Goal: Information Seeking & Learning: Learn about a topic

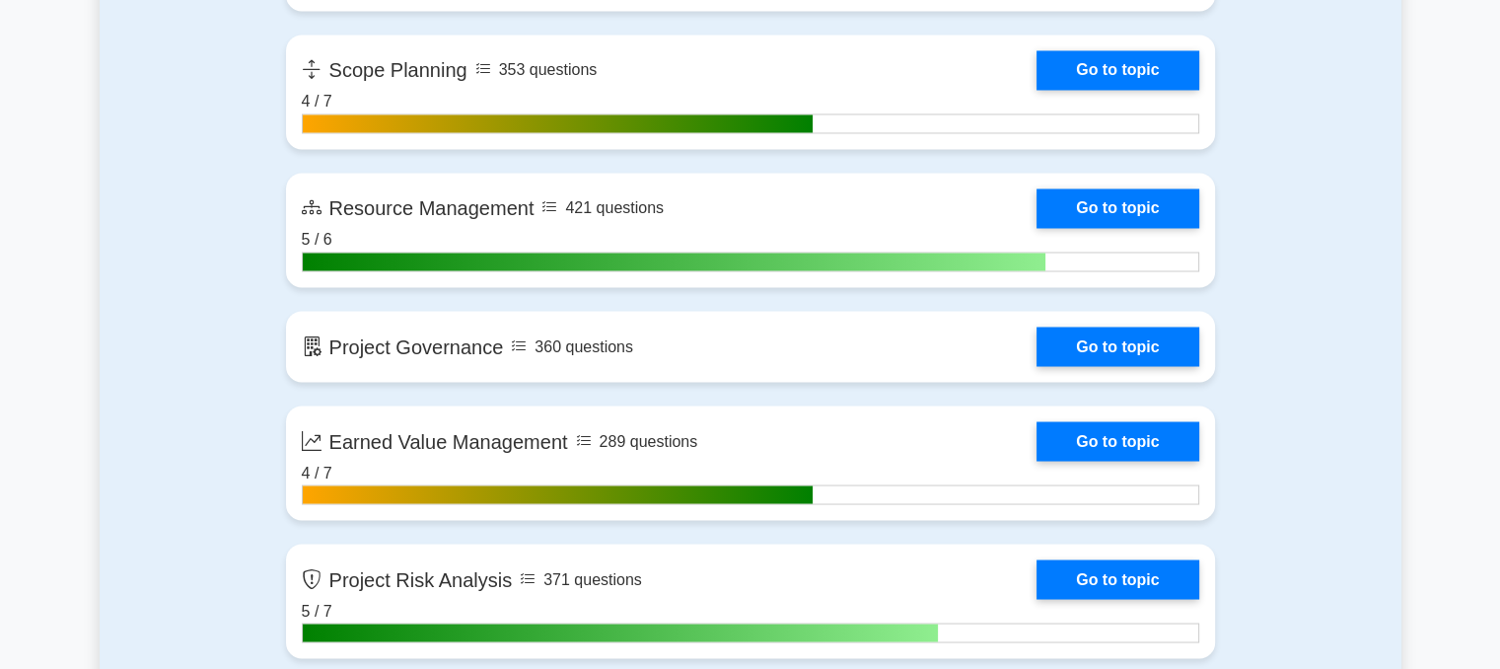
scroll to position [3474, 0]
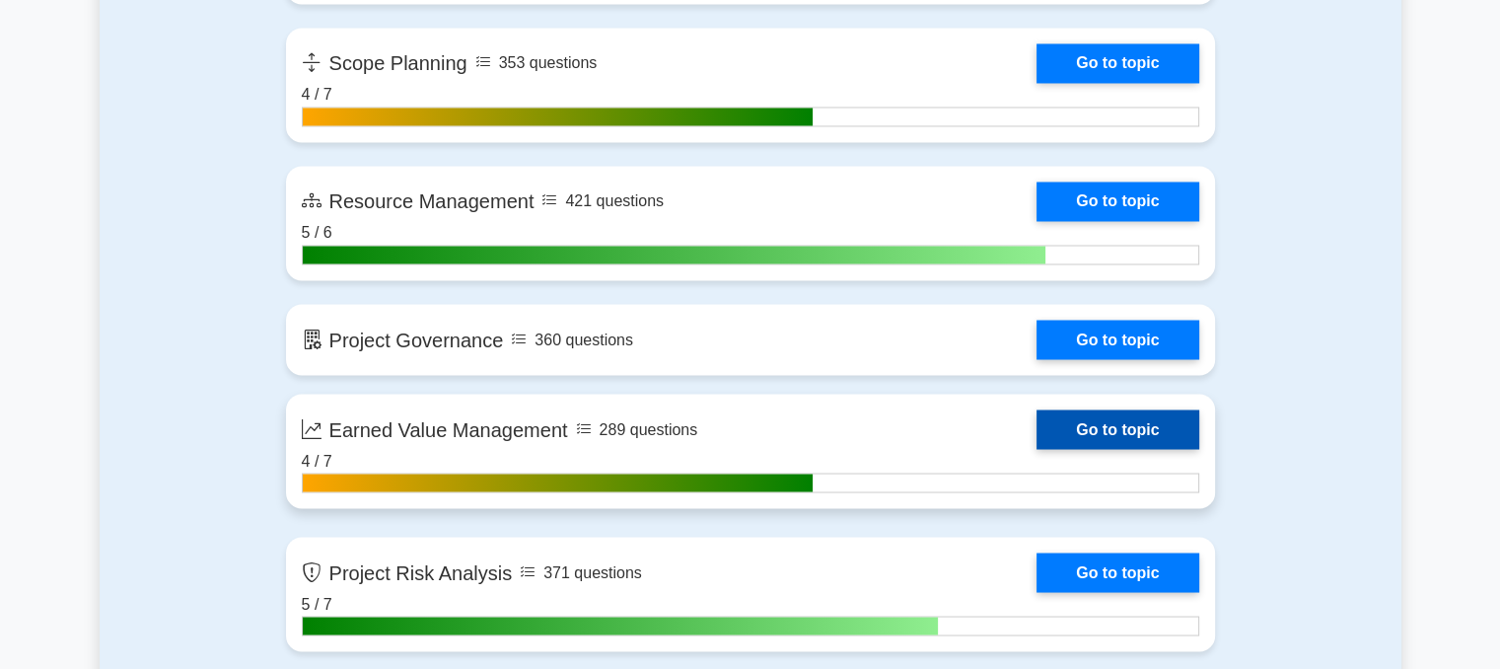
click at [1152, 435] on link "Go to topic" at bounding box center [1118, 428] width 162 height 39
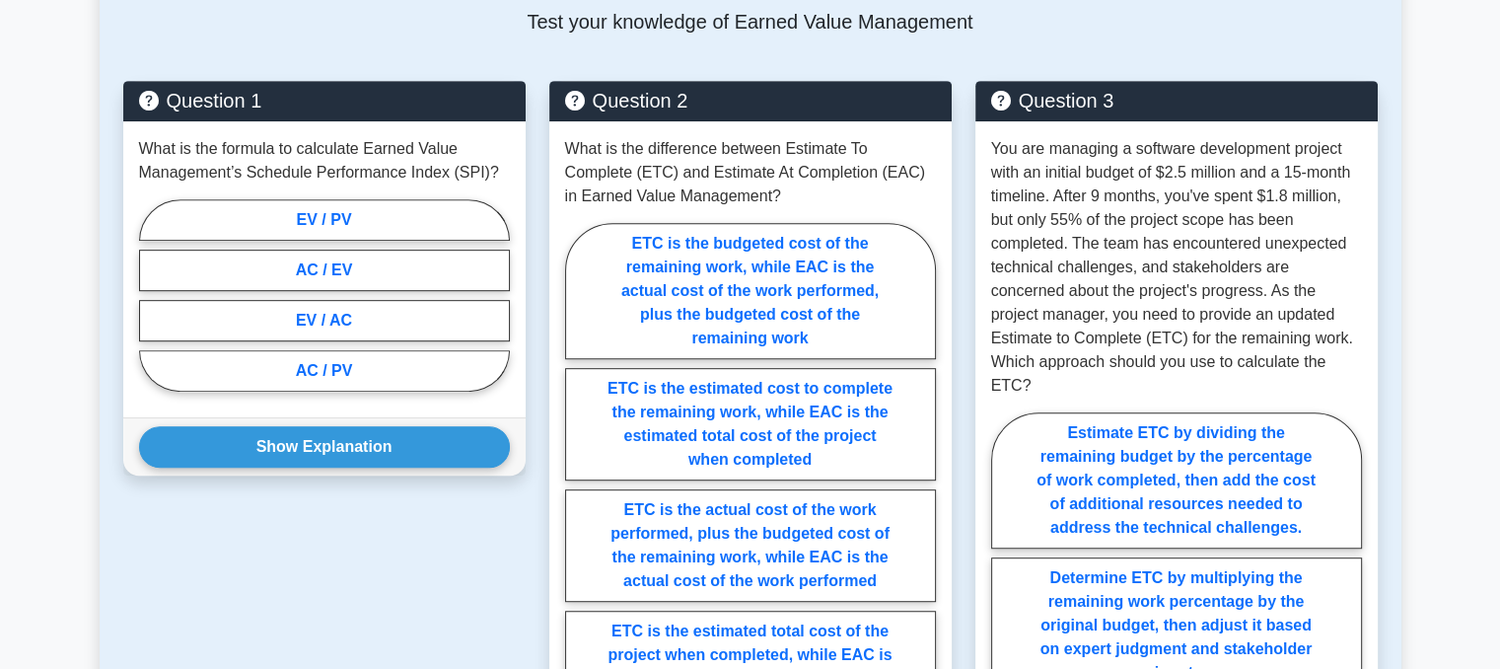
scroll to position [966, 0]
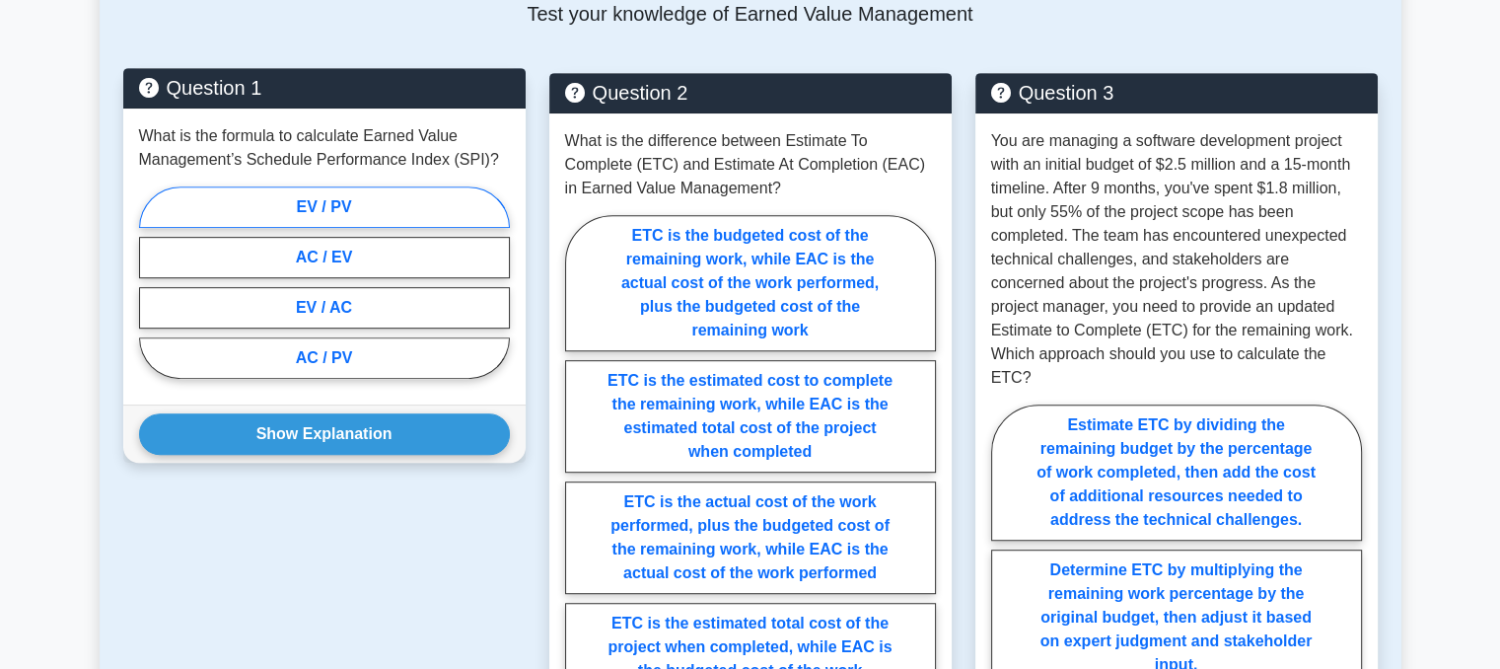
click at [343, 207] on label "EV / PV" at bounding box center [324, 206] width 371 height 41
click at [152, 282] on input "EV / PV" at bounding box center [145, 288] width 13 height 13
radio input "true"
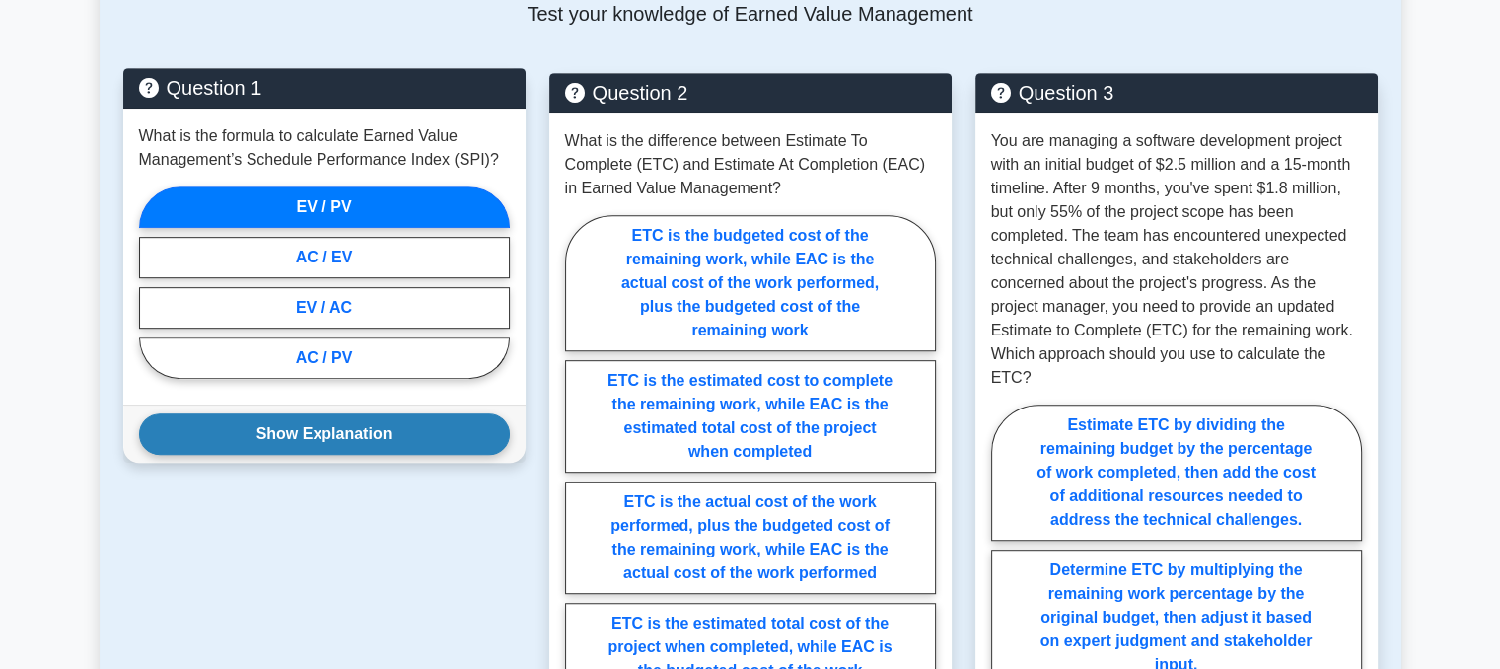
click at [321, 433] on button "Show Explanation" at bounding box center [324, 433] width 371 height 41
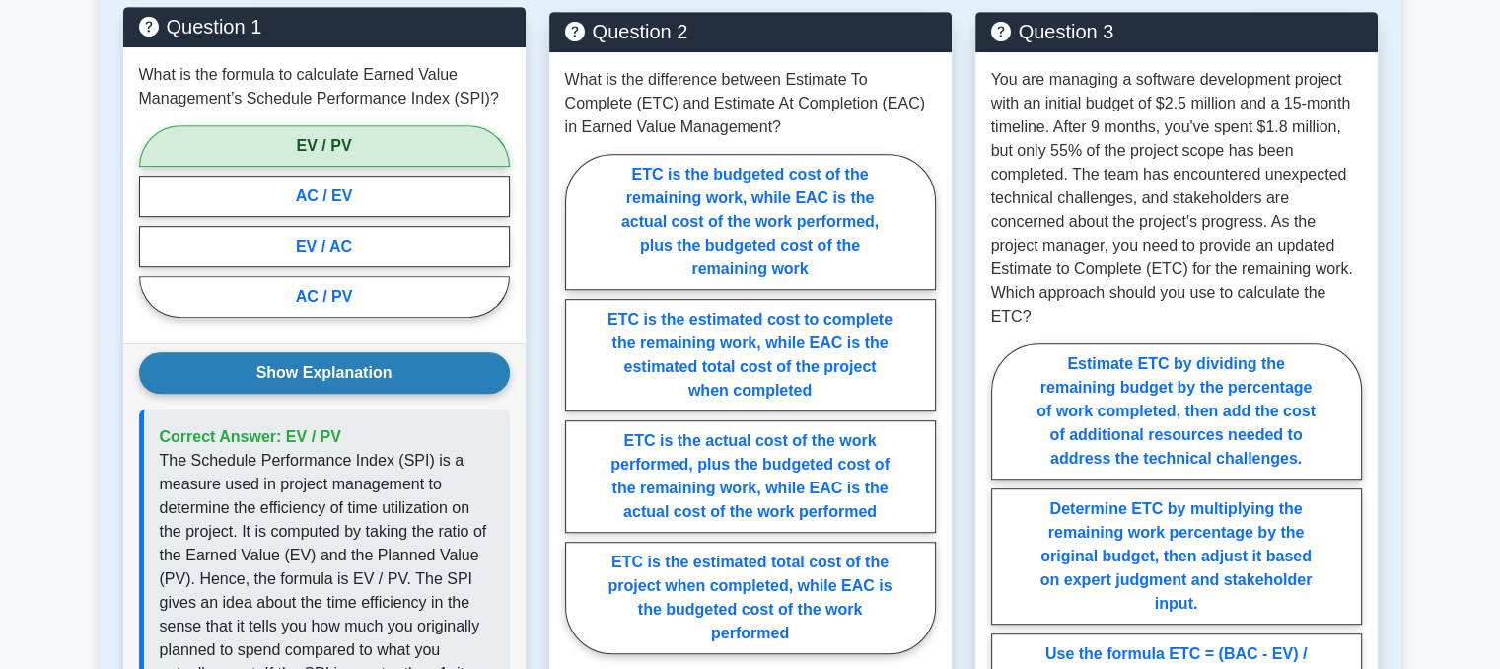
scroll to position [1081, 0]
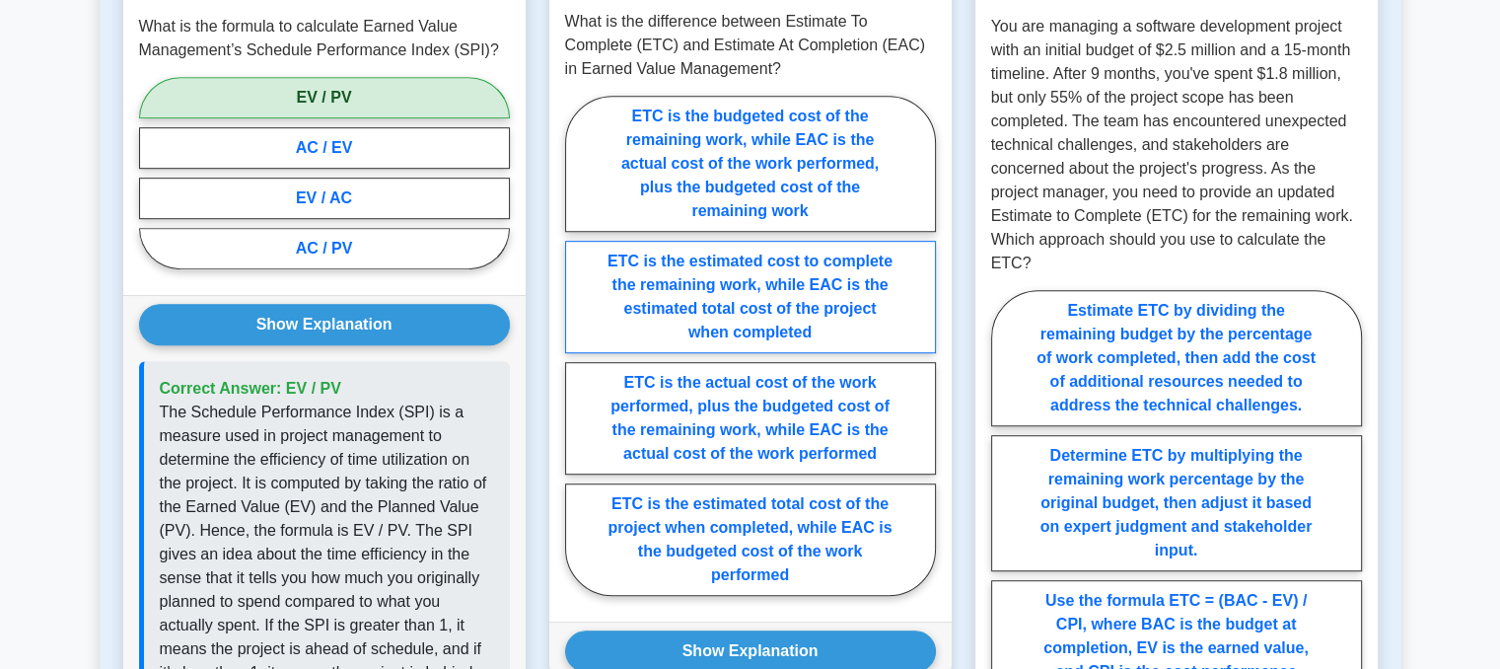
click at [839, 308] on label "ETC is the estimated cost to complete the remaining work, while EAC is the esti…" at bounding box center [750, 297] width 371 height 112
click at [578, 345] on input "ETC is the estimated cost to complete the remaining work, while EAC is the esti…" at bounding box center [571, 351] width 13 height 13
radio input "true"
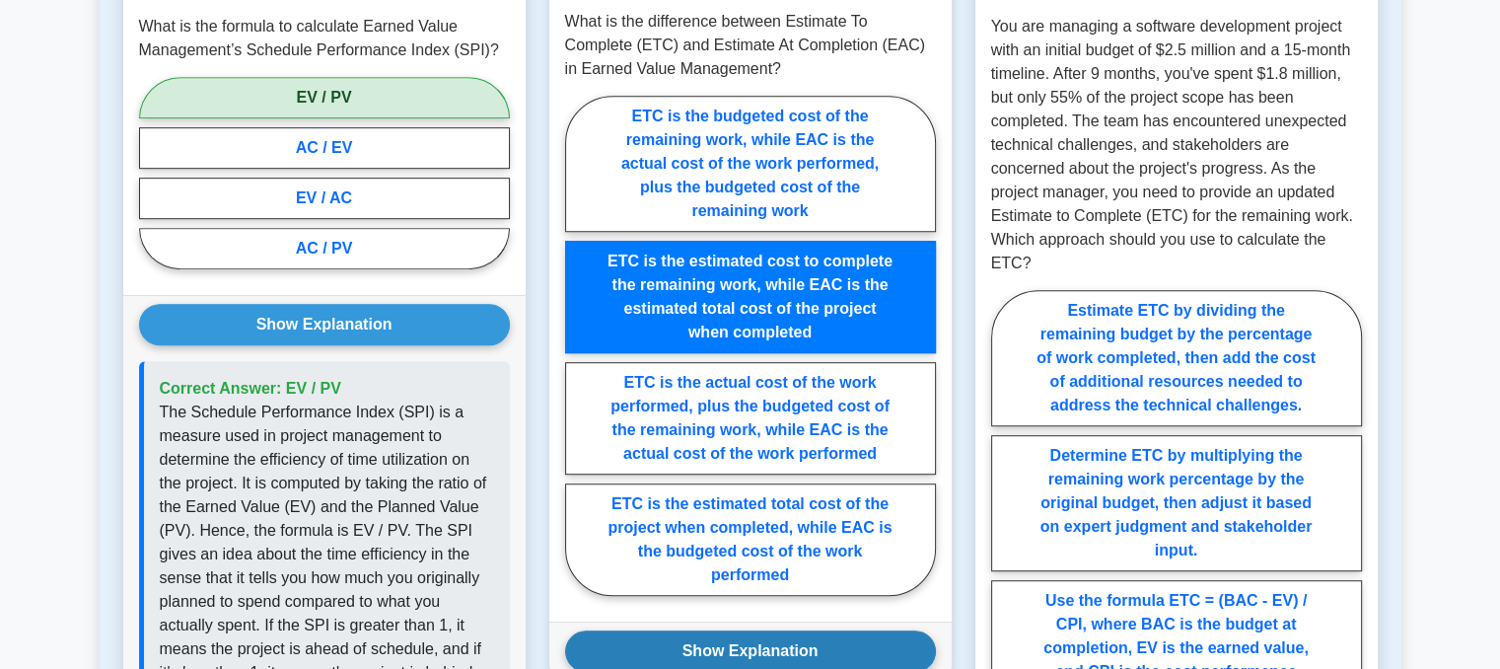
click at [748, 645] on button "Show Explanation" at bounding box center [750, 650] width 371 height 41
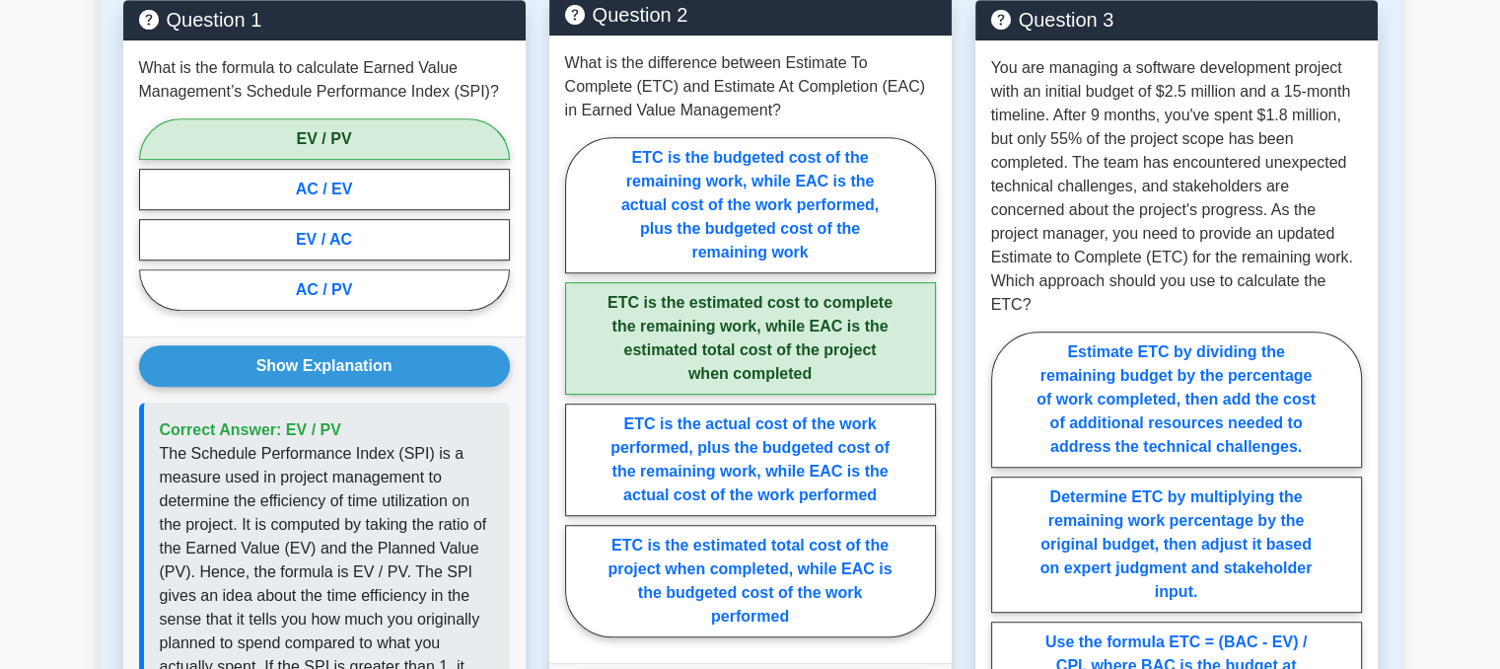
scroll to position [1031, 0]
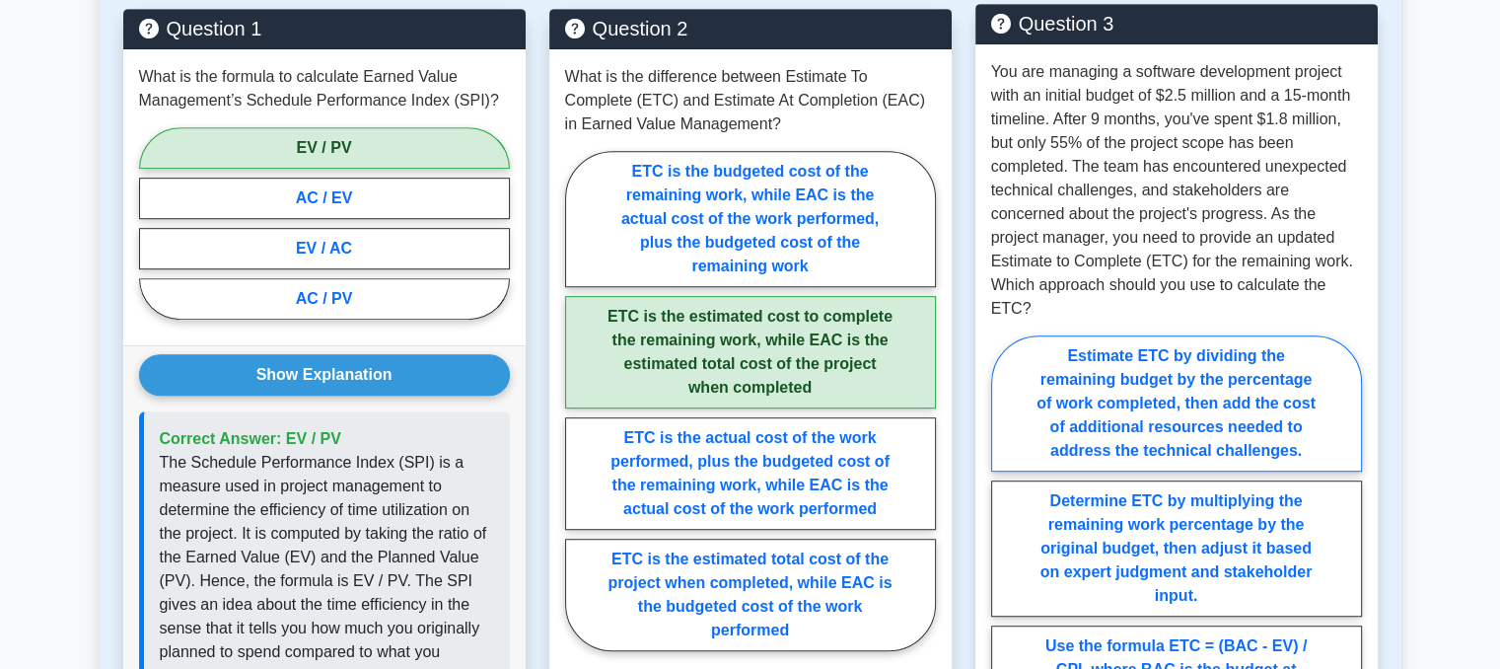
click at [1323, 423] on label "Estimate ETC by dividing the remaining budget by the percentage of work complet…" at bounding box center [1176, 403] width 371 height 136
click at [1004, 620] on input "Estimate ETC by dividing the remaining budget by the percentage of work complet…" at bounding box center [997, 626] width 13 height 13
radio input "true"
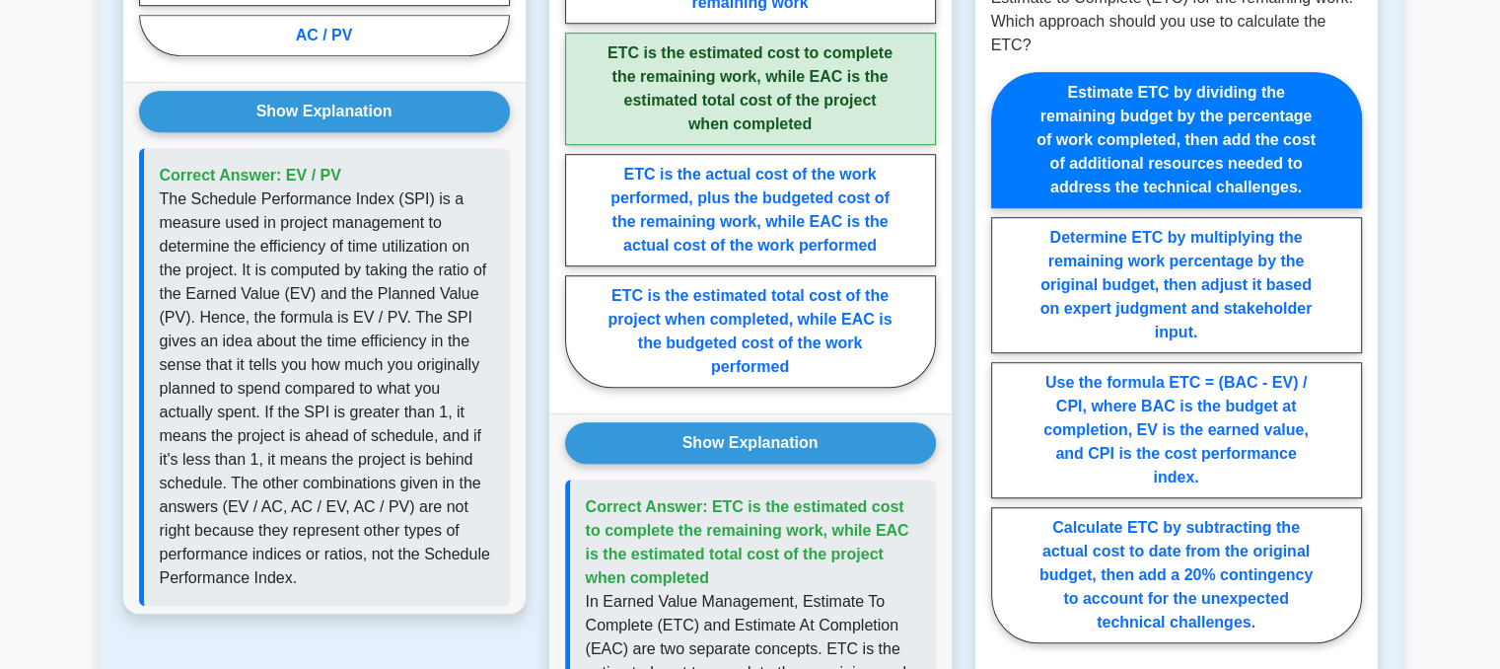
scroll to position [1310, 0]
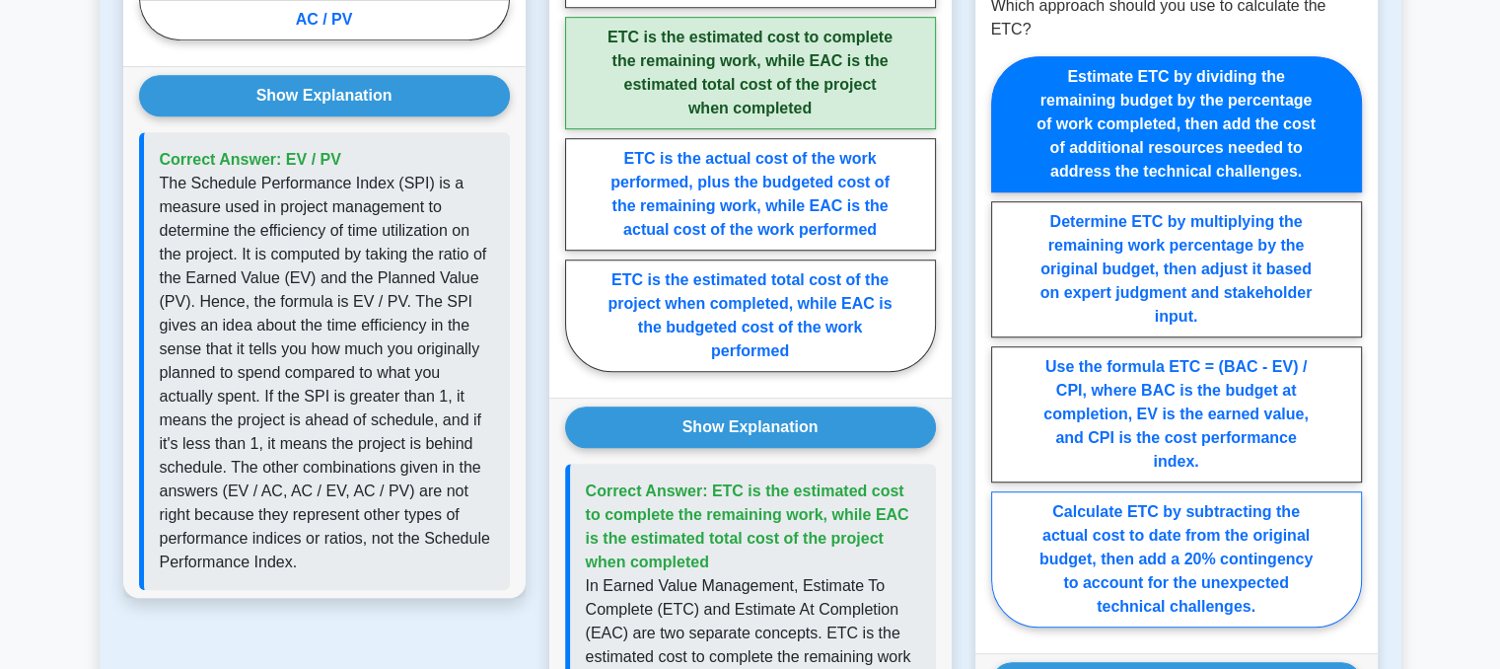
click at [1236, 551] on label "Calculate ETC by subtracting the actual cost to date from the original budget, …" at bounding box center [1176, 559] width 371 height 136
click at [1004, 354] on input "Calculate ETC by subtracting the actual cost to date from the original budget, …" at bounding box center [997, 347] width 13 height 13
radio input "true"
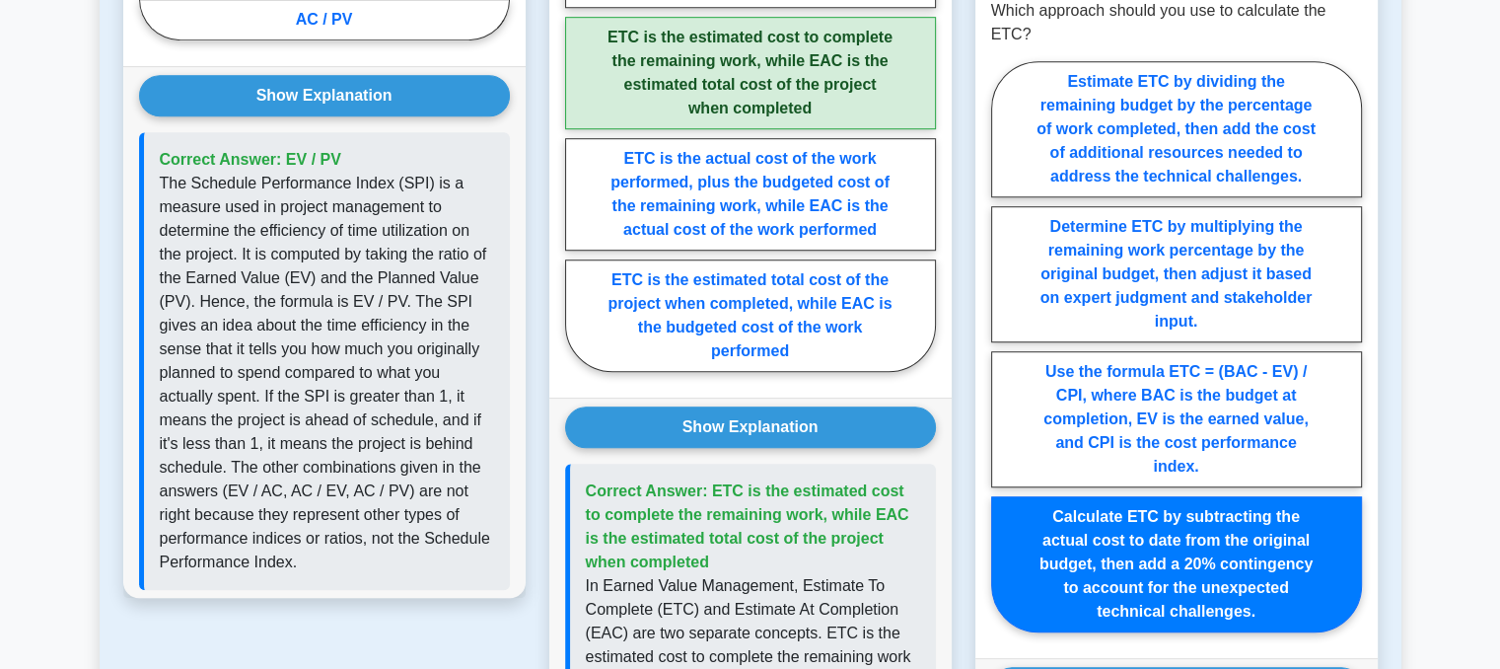
click at [1397, 383] on div "Back to Project Management Professional (PMP) Test Flashcards Earned Value Mana…" at bounding box center [751, 304] width 1302 height 3006
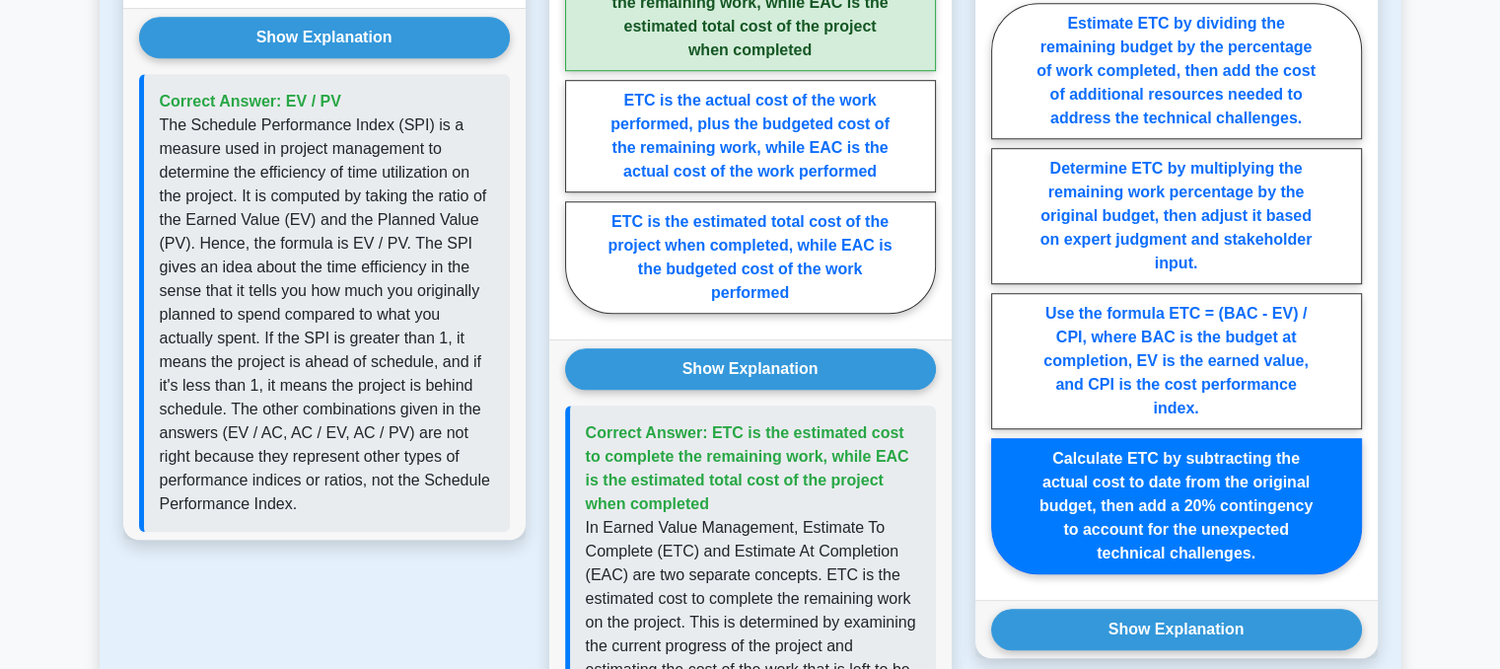
scroll to position [1393, 0]
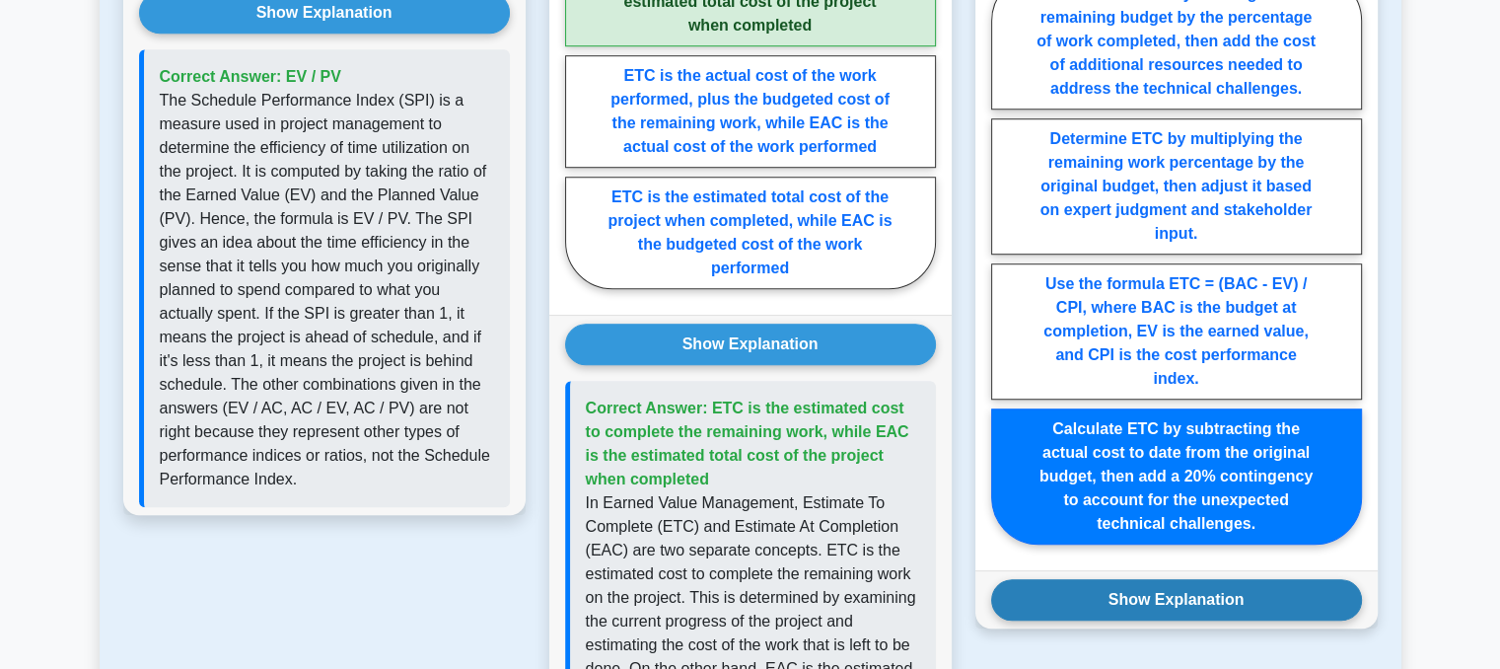
click at [1260, 584] on button "Show Explanation" at bounding box center [1176, 599] width 371 height 41
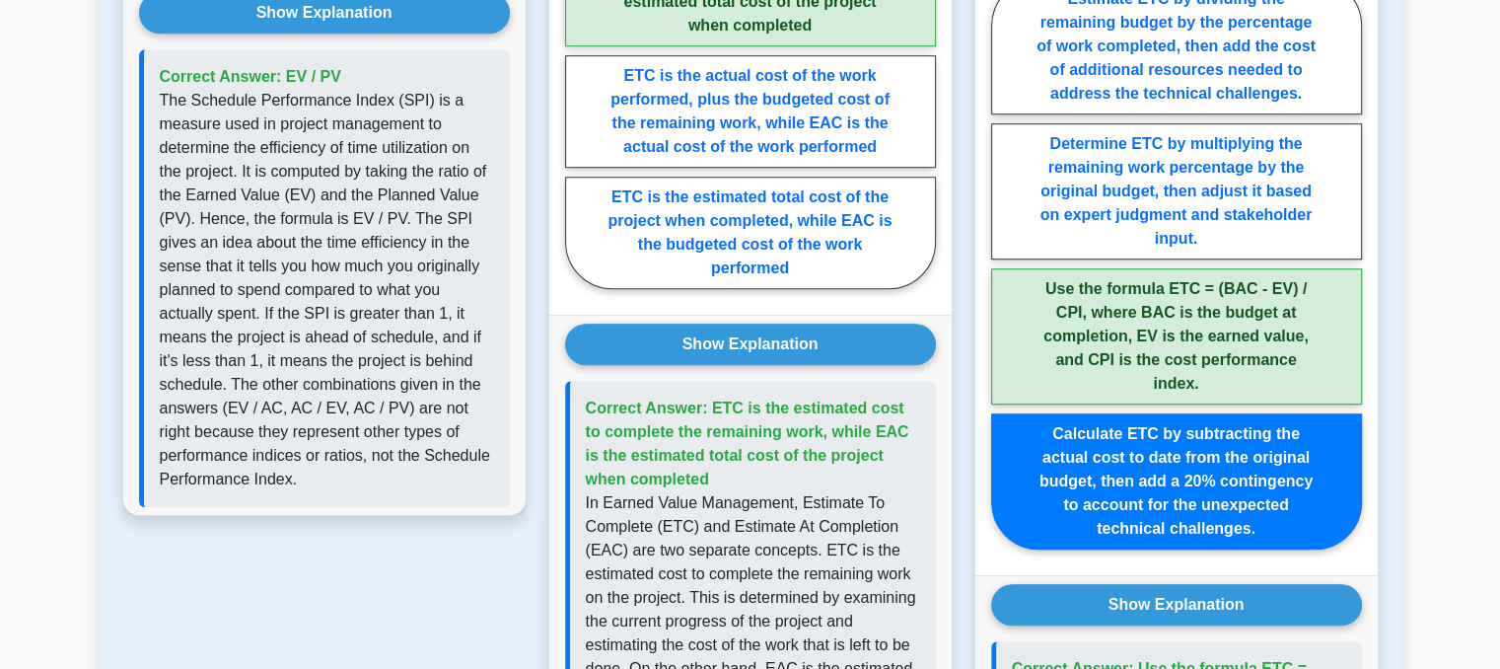
click at [1407, 321] on main "Back to Project Management Professional (PMP) Test Flashcards Earned Value Mana…" at bounding box center [750, 541] width 1500 height 3740
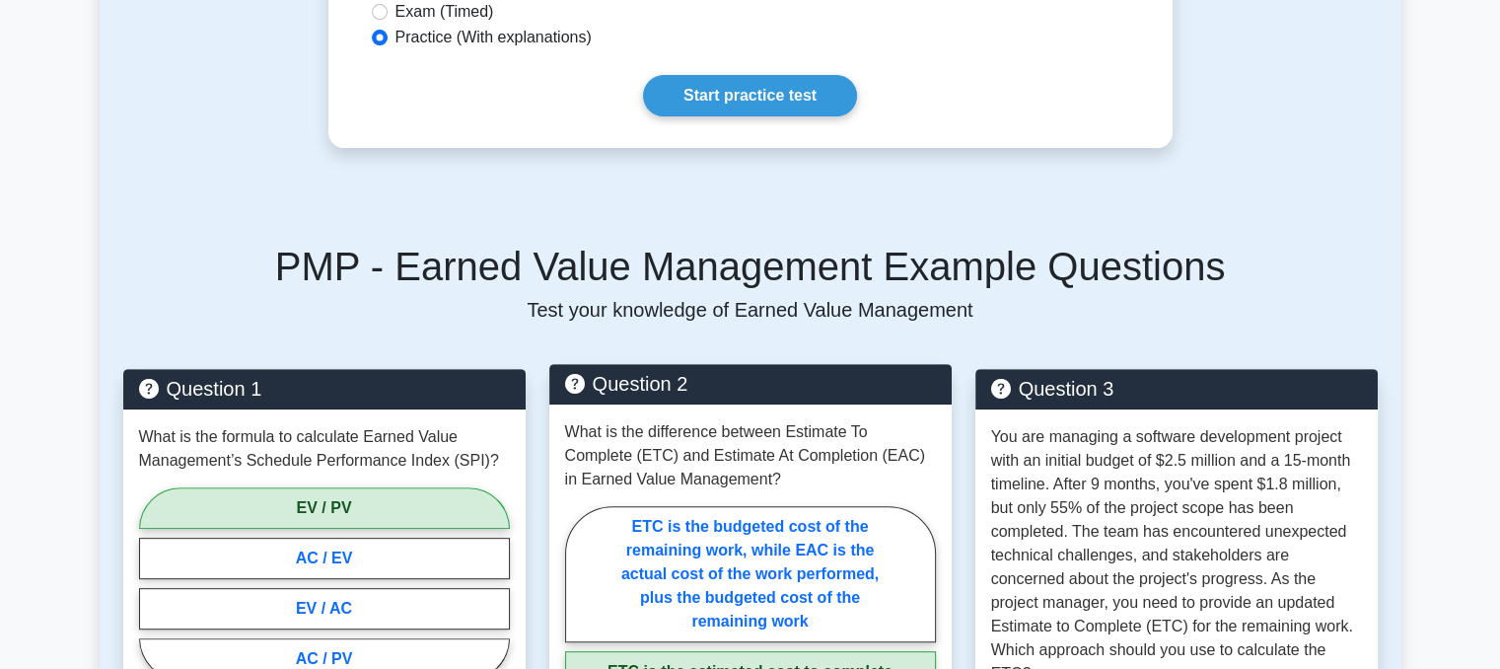
scroll to position [670, 0]
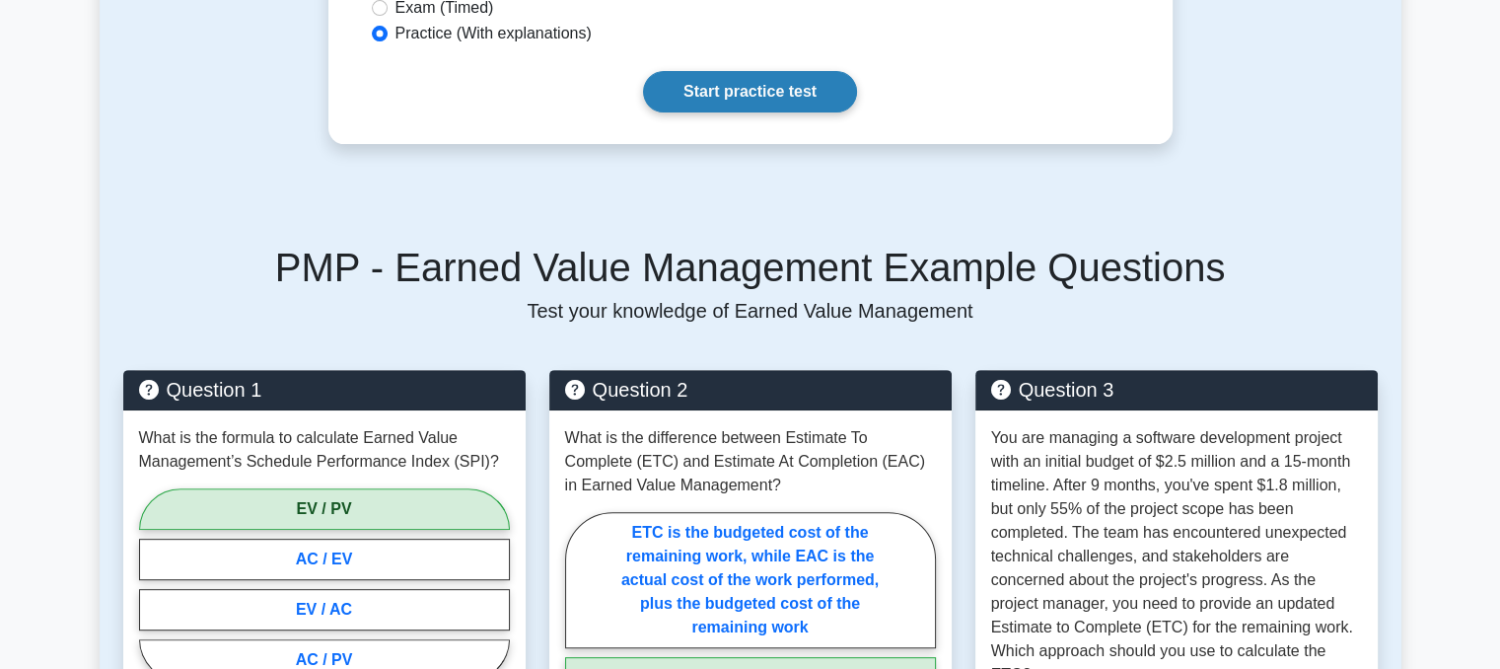
click at [777, 103] on link "Start practice test" at bounding box center [750, 91] width 214 height 41
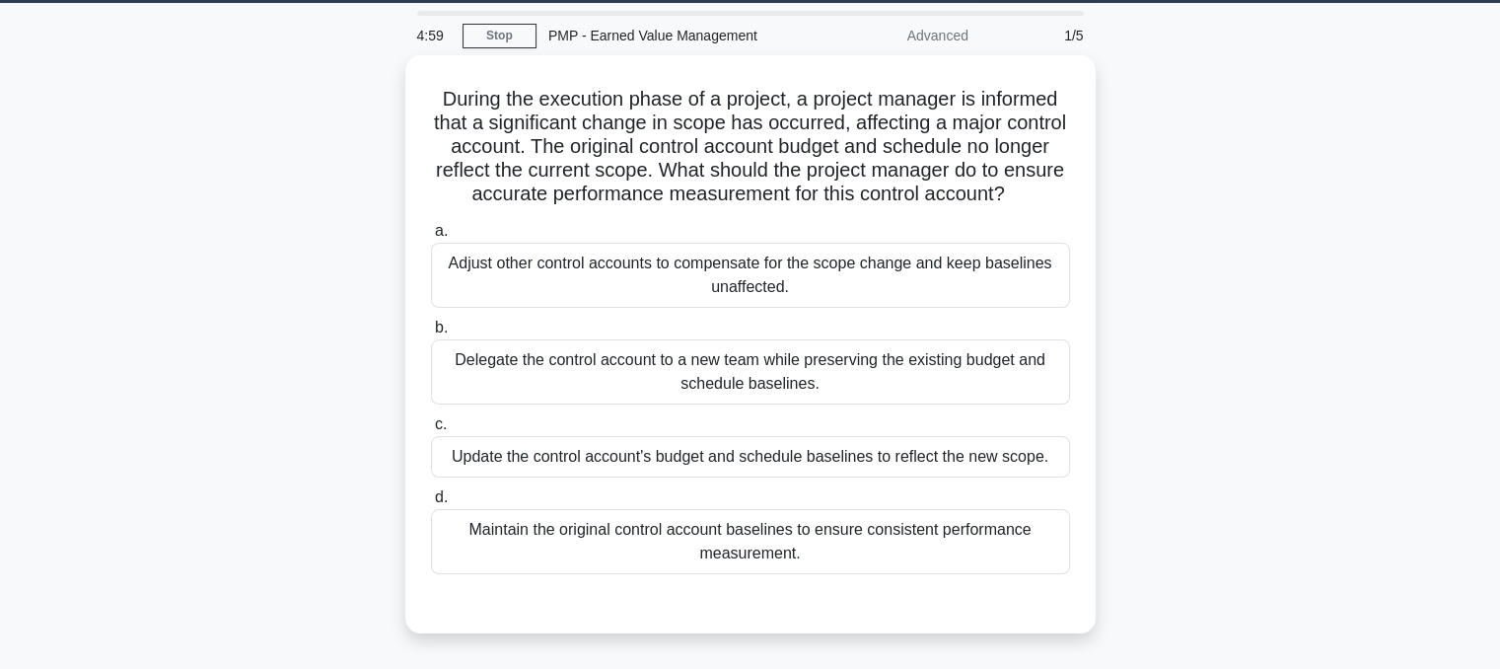
scroll to position [52, 0]
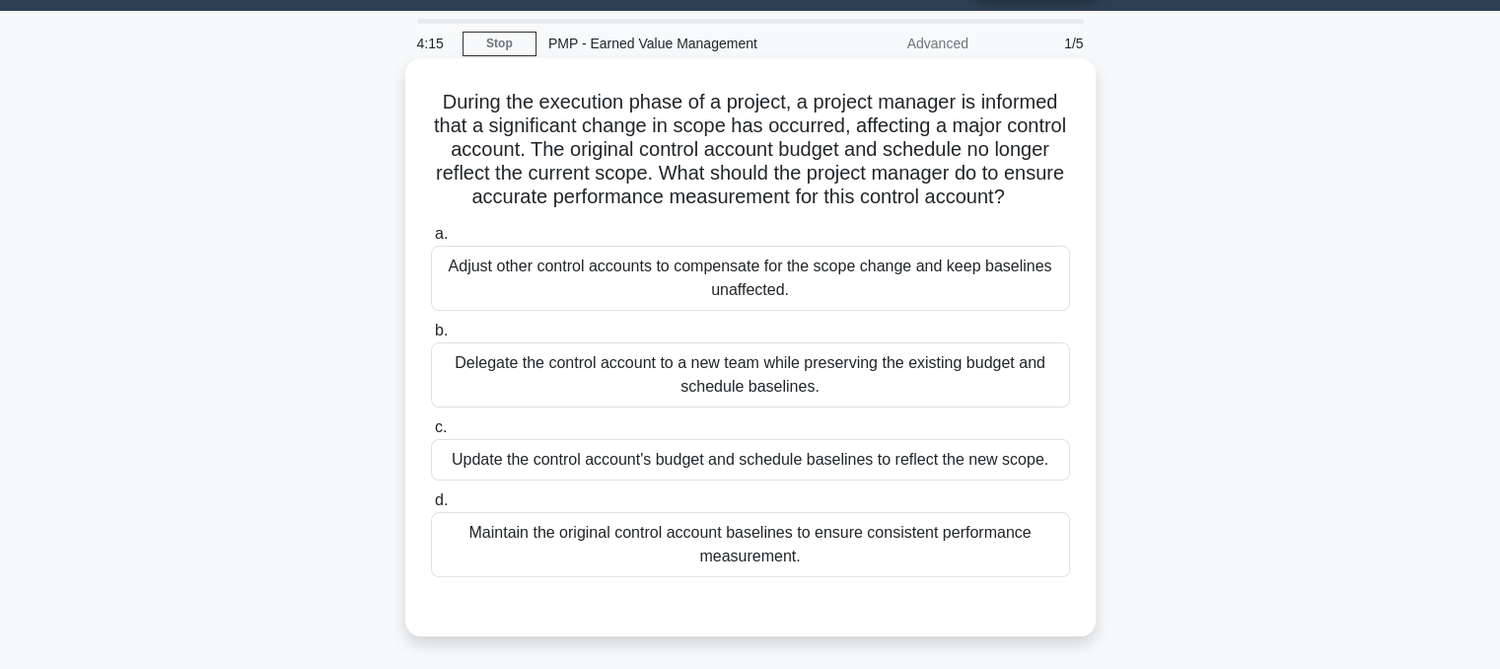
click at [782, 480] on div "Update the control account's budget and schedule baselines to reflect the new s…" at bounding box center [750, 459] width 639 height 41
click at [431, 434] on input "c. Update the control account's budget and schedule baselines to reflect the ne…" at bounding box center [431, 427] width 0 height 13
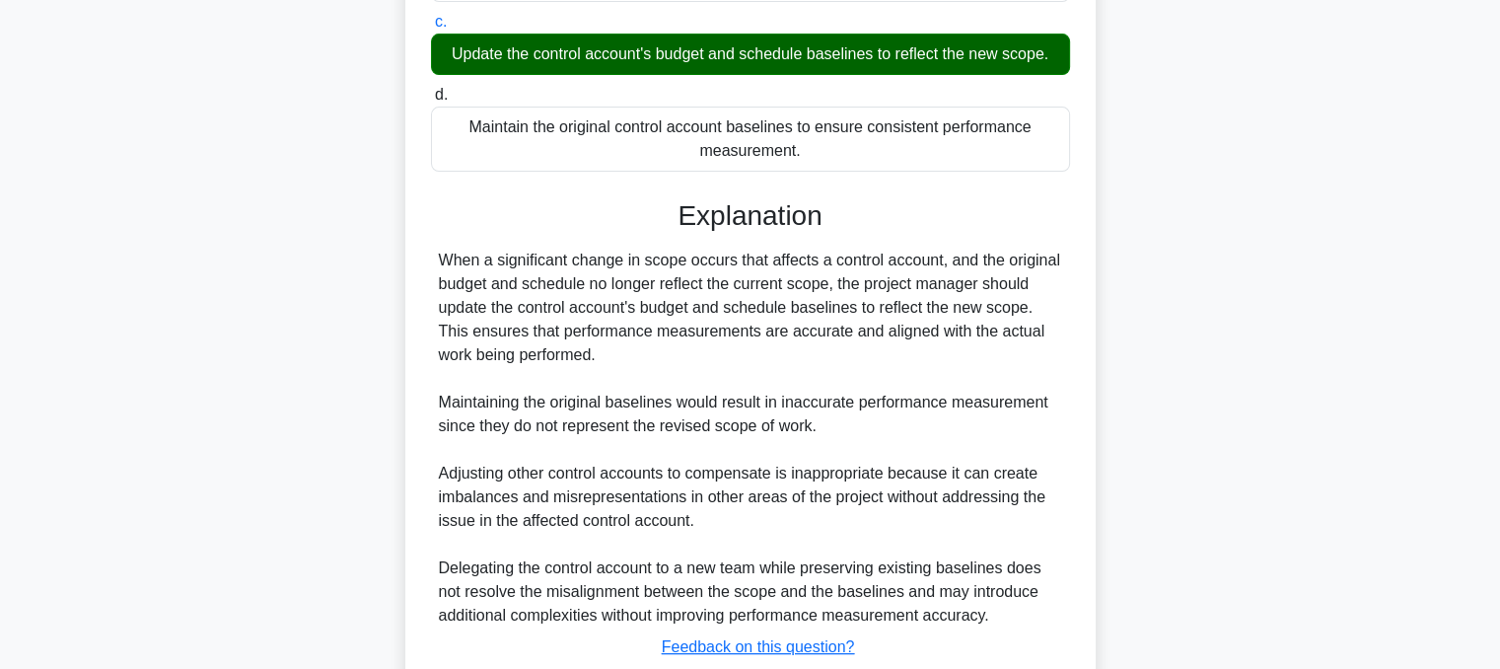
scroll to position [617, 0]
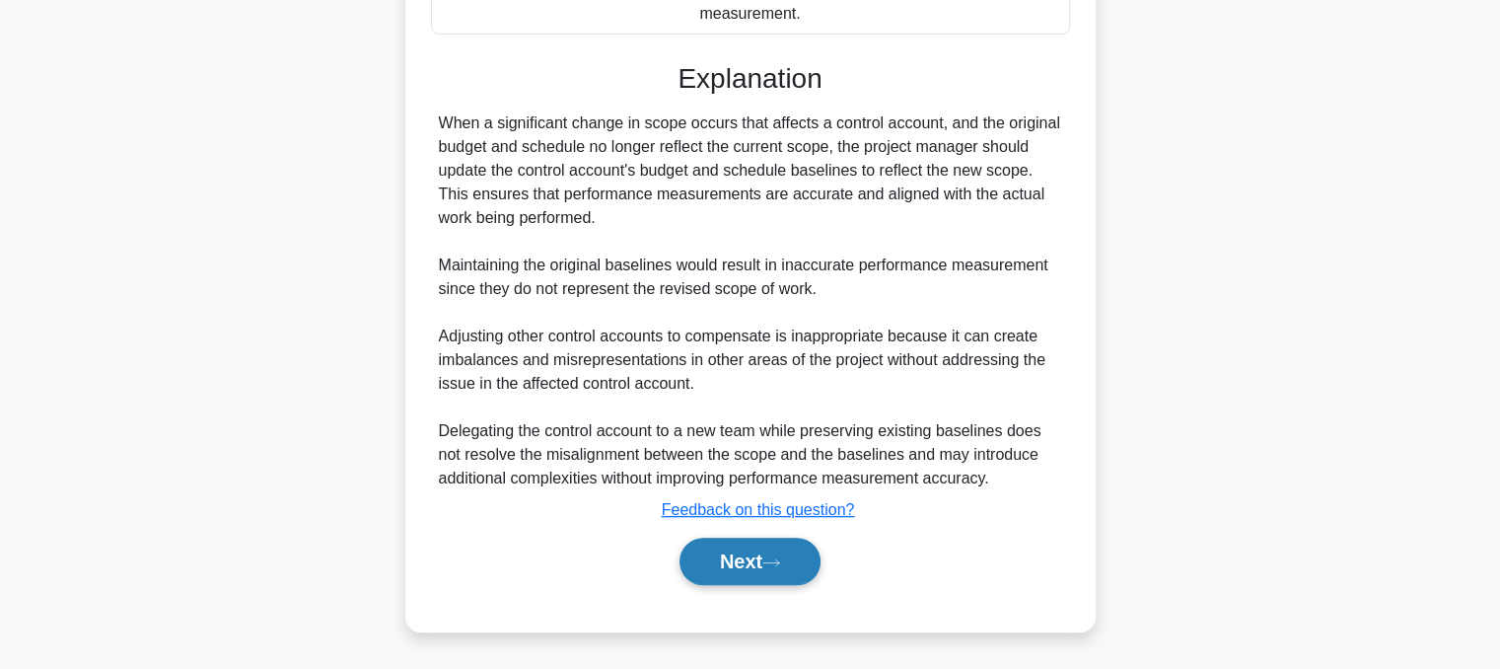
click at [722, 575] on button "Next" at bounding box center [749, 560] width 141 height 47
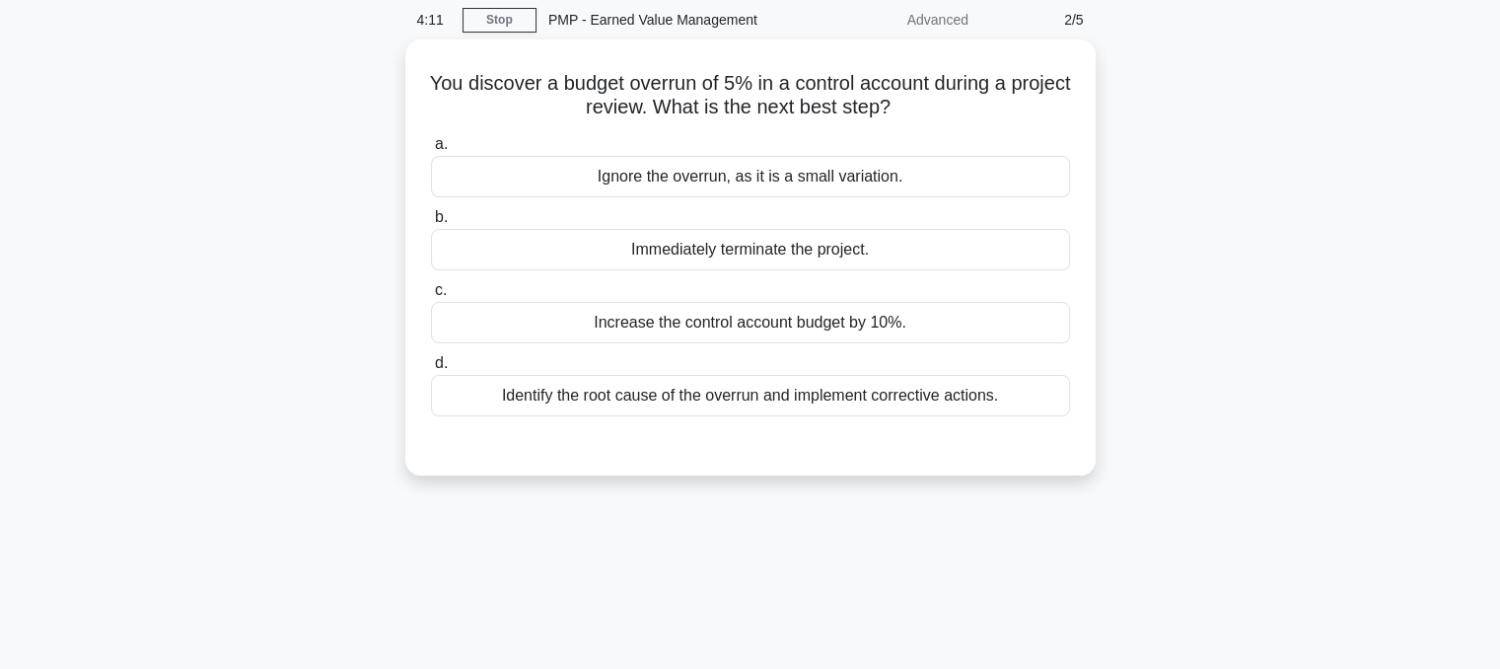
scroll to position [0, 0]
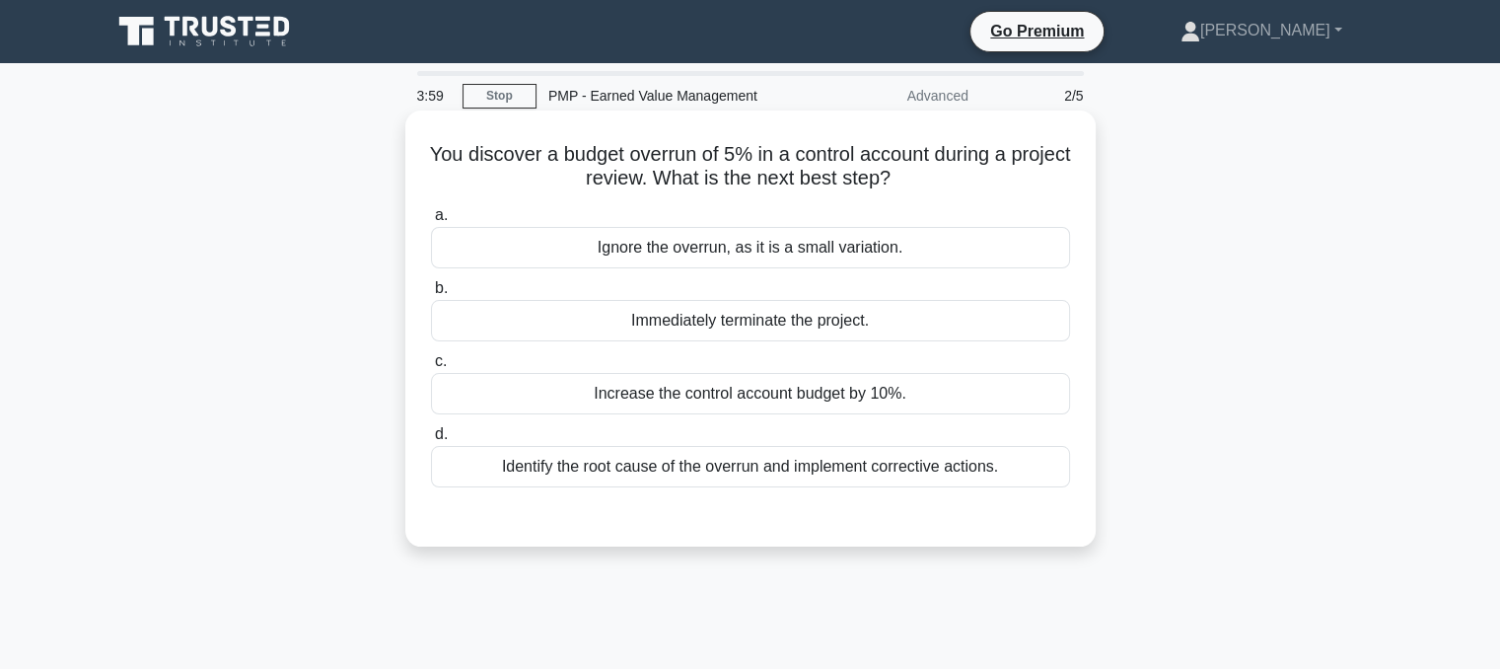
click at [957, 481] on div "Identify the root cause of the overrun and implement corrective actions." at bounding box center [750, 466] width 639 height 41
click at [431, 441] on input "d. Identify the root cause of the overrun and implement corrective actions." at bounding box center [431, 434] width 0 height 13
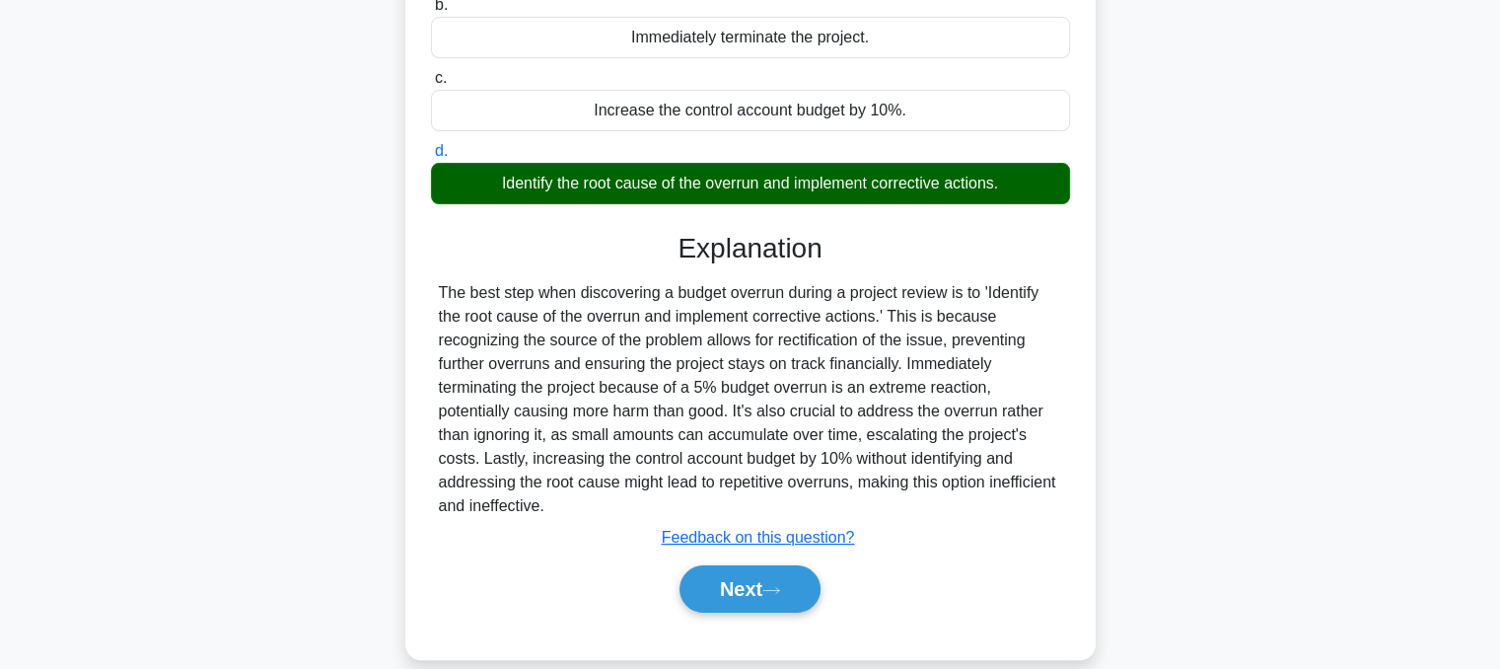
scroll to position [397, 0]
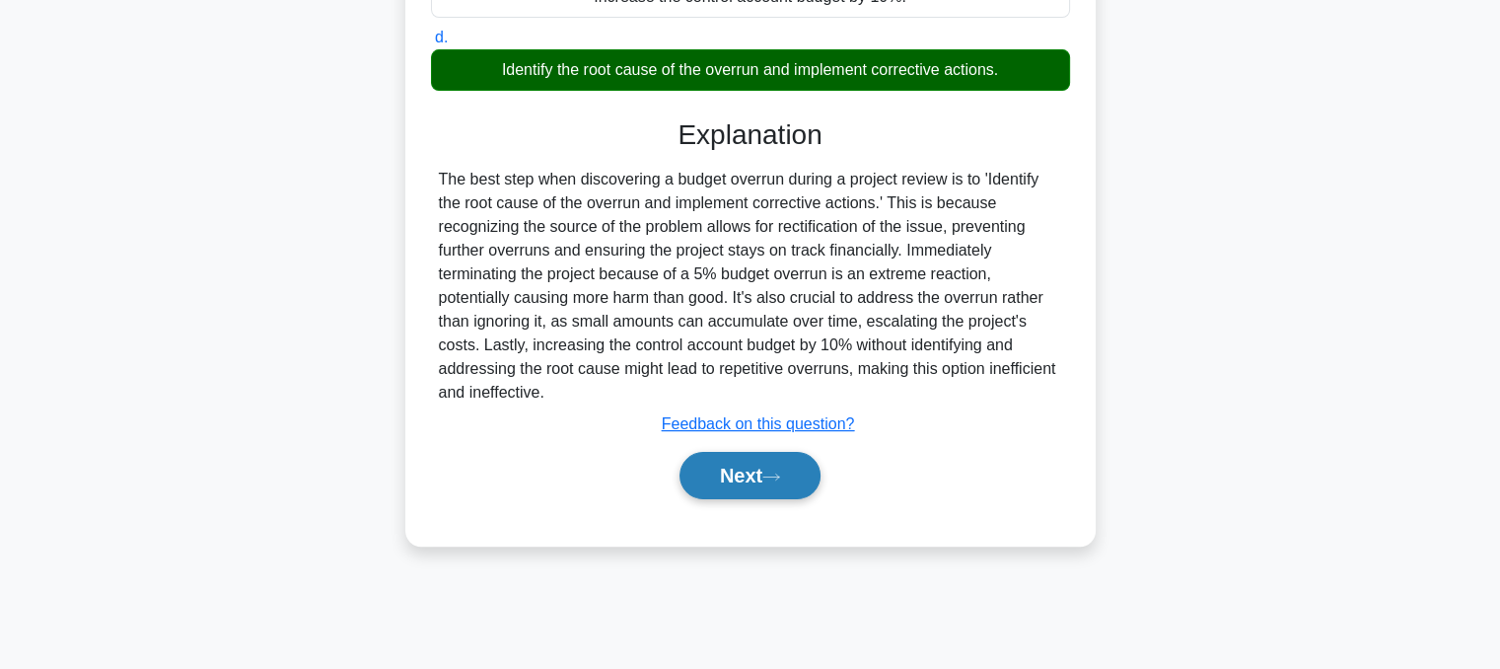
click at [780, 477] on icon at bounding box center [771, 476] width 18 height 11
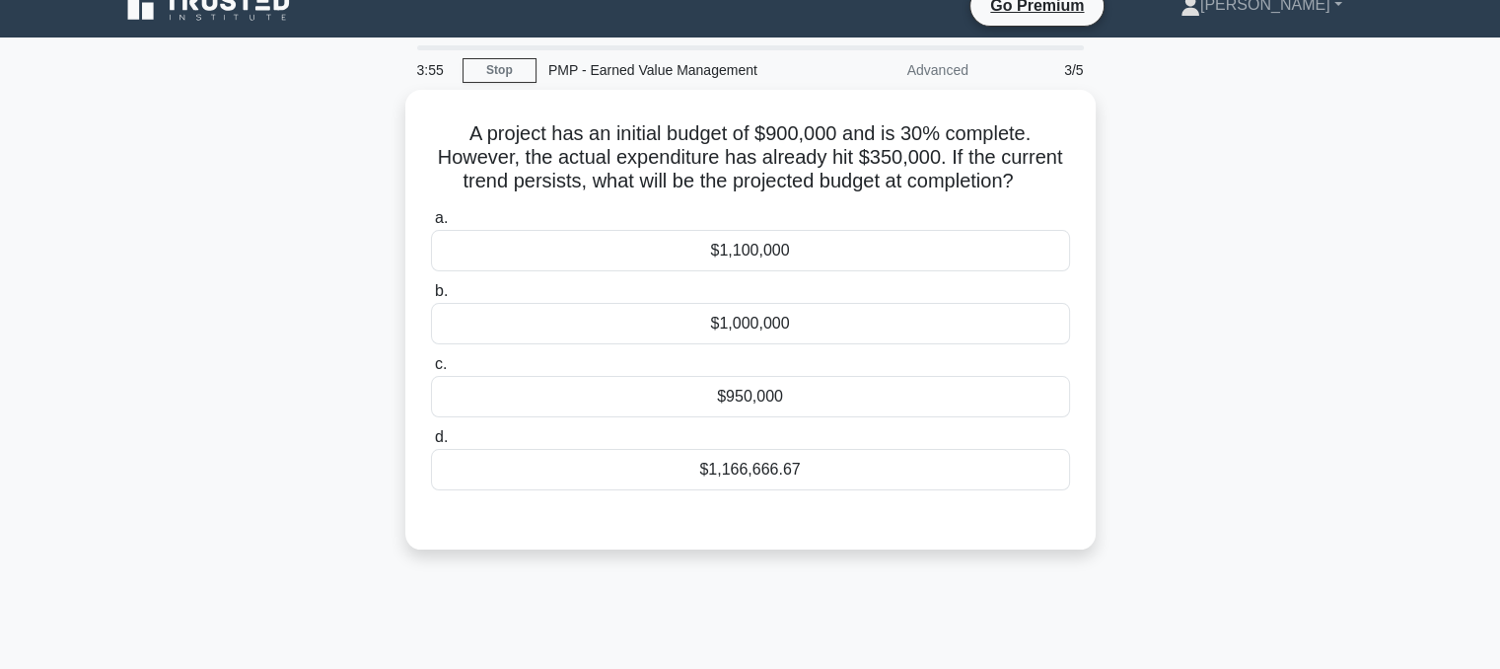
scroll to position [15, 0]
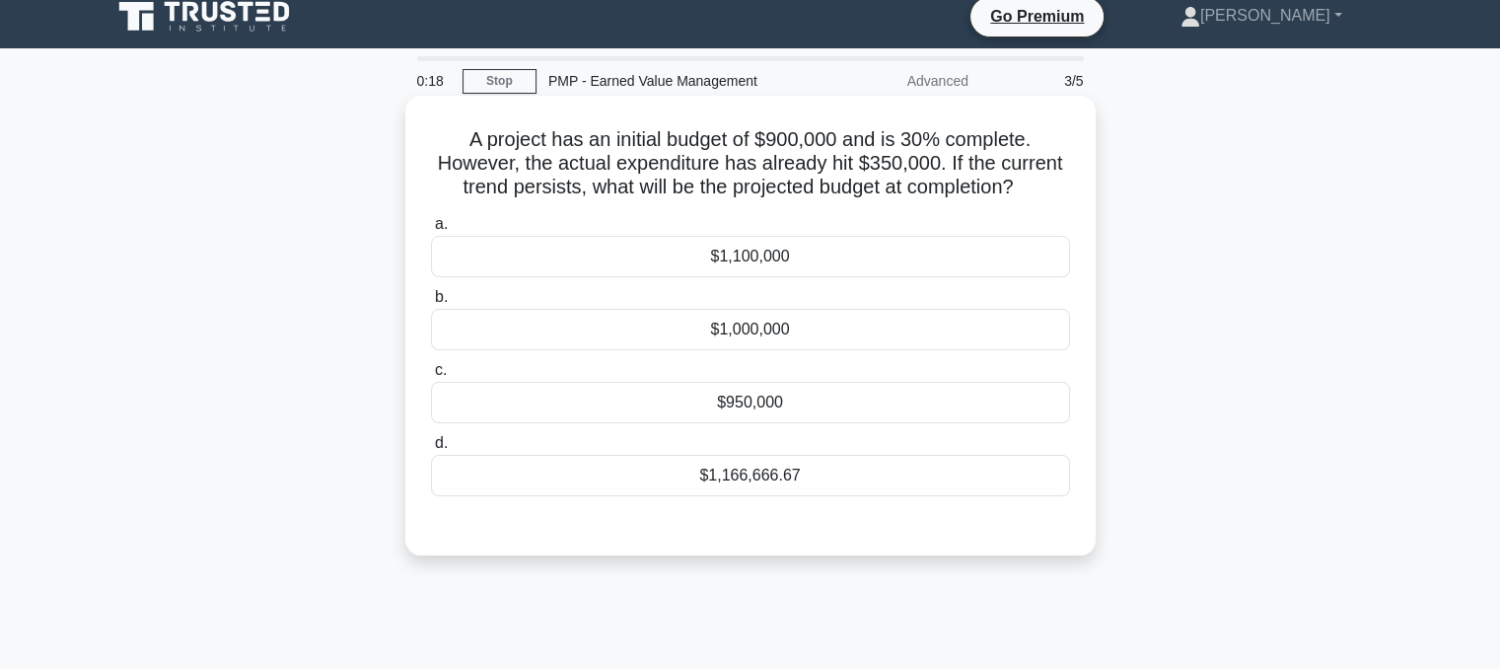
click at [876, 460] on div "$1,166,666.67" at bounding box center [750, 475] width 639 height 41
click at [431, 450] on input "d. $1,166,666.67" at bounding box center [431, 443] width 0 height 13
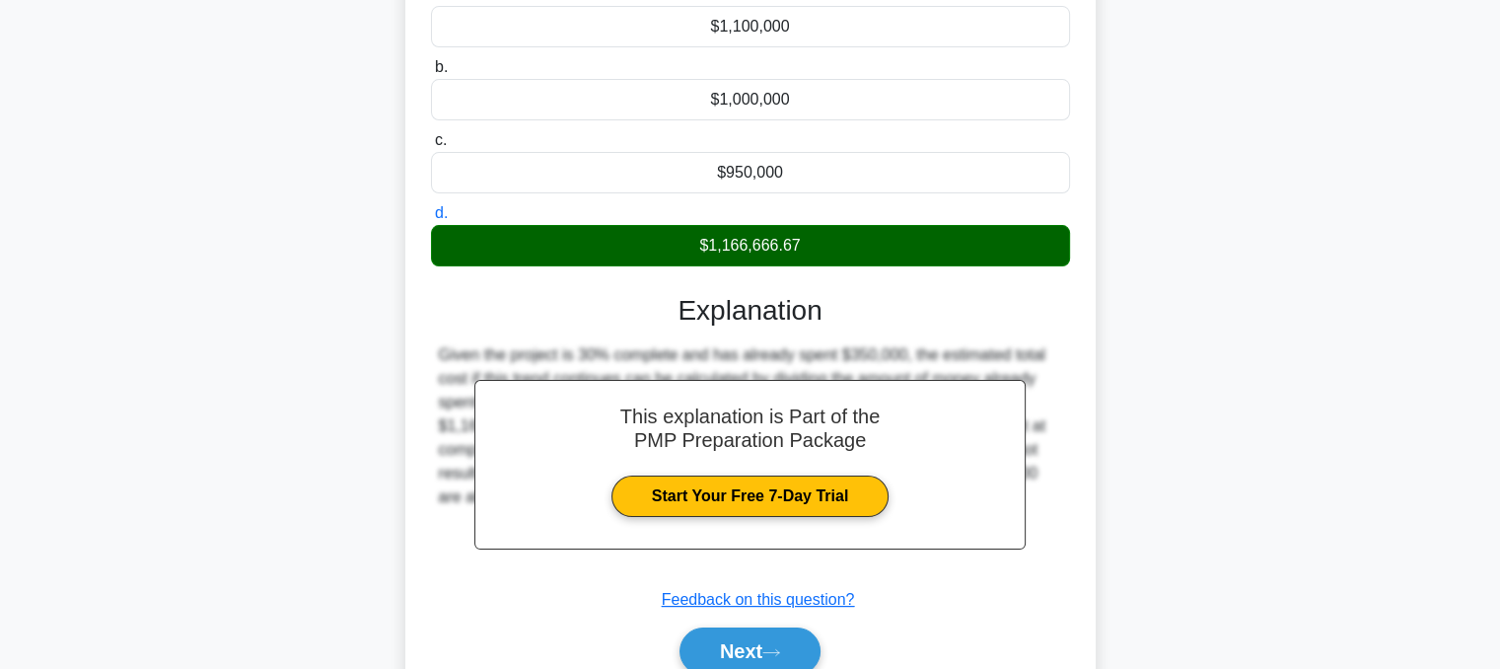
scroll to position [397, 0]
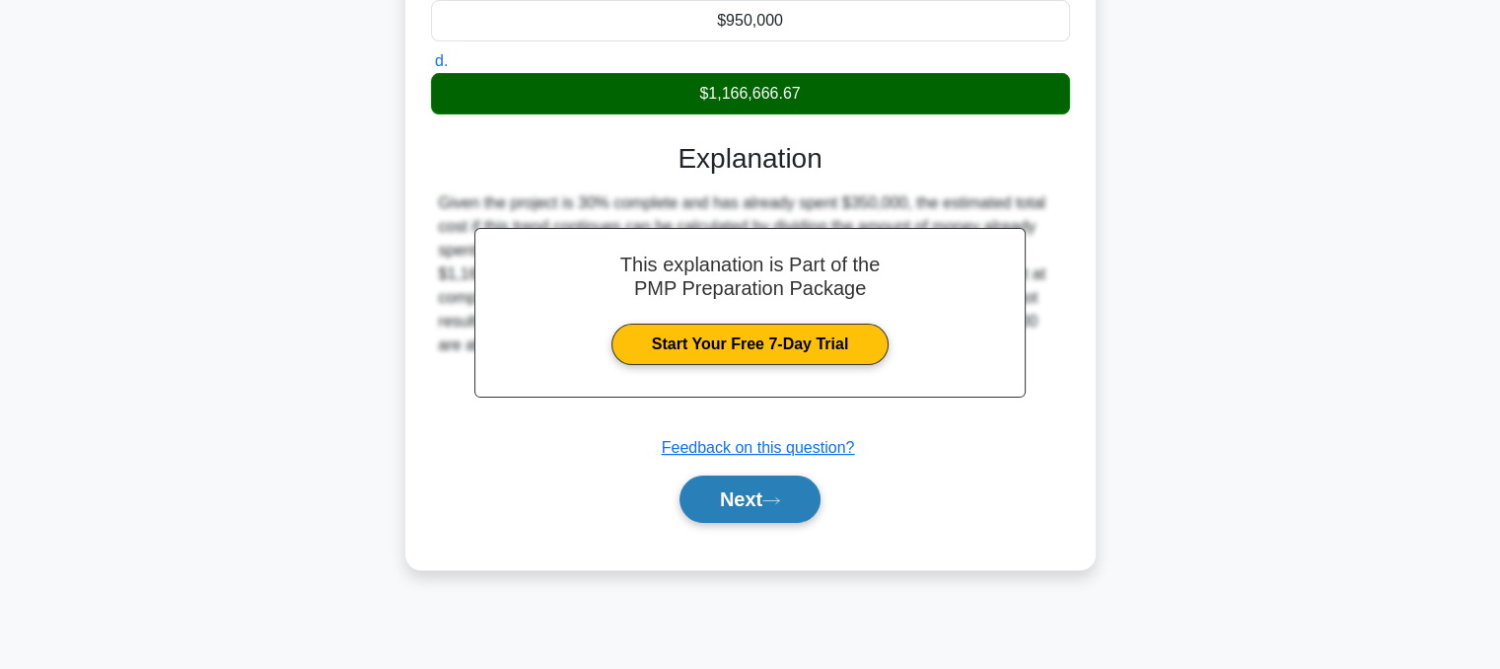
click at [768, 501] on button "Next" at bounding box center [749, 498] width 141 height 47
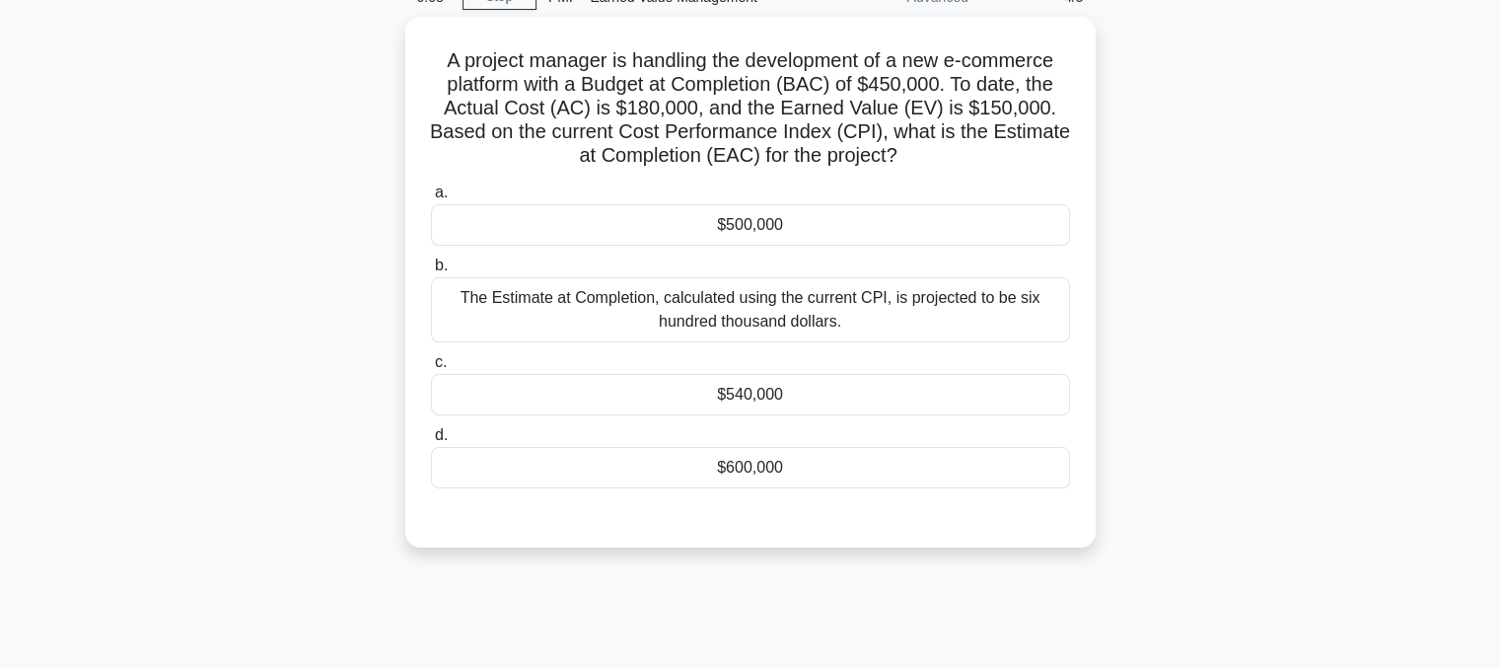
scroll to position [90, 0]
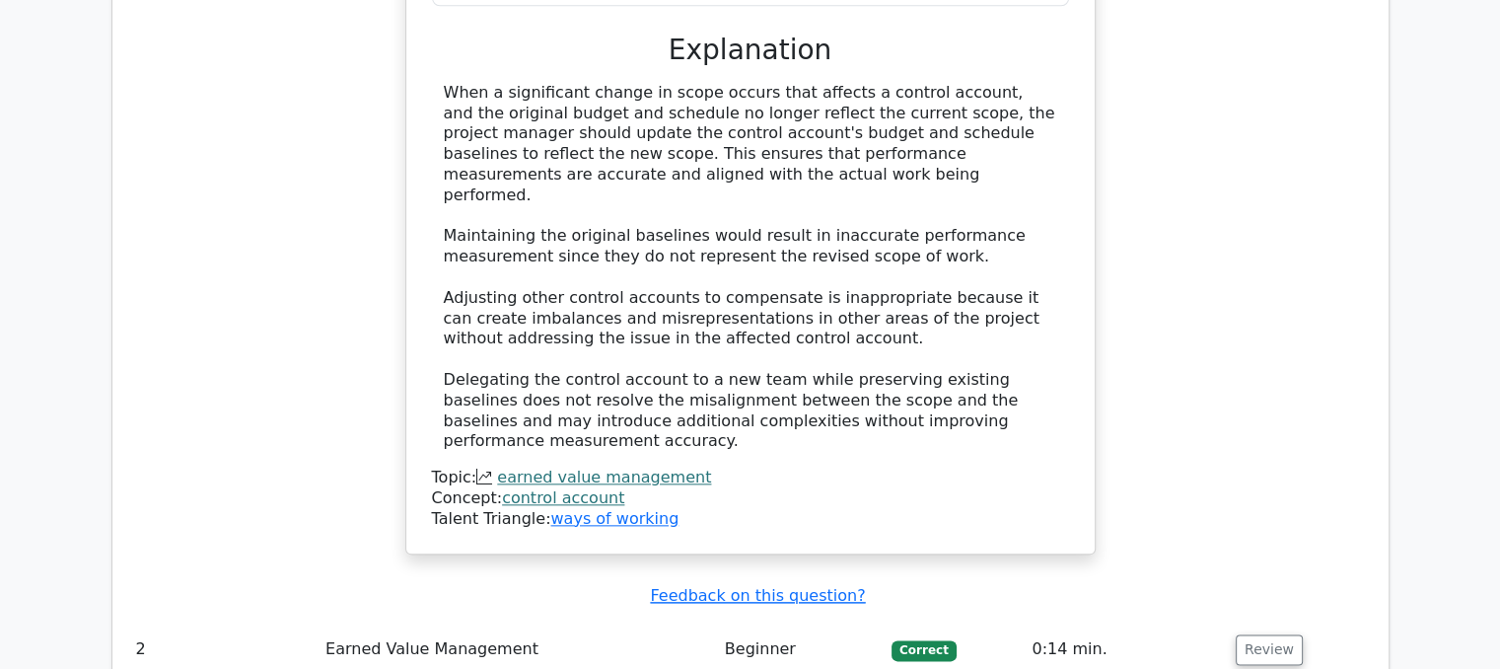
scroll to position [2205, 0]
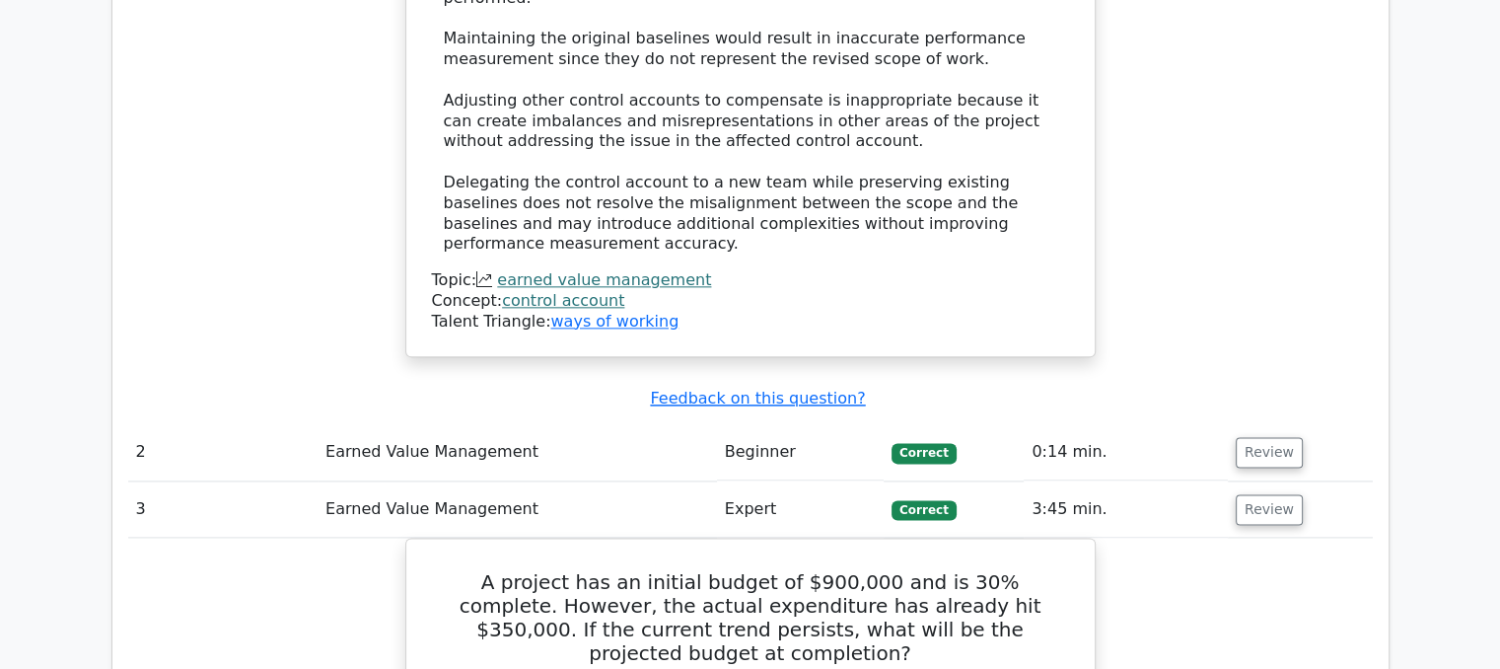
scroll to position [2424, 0]
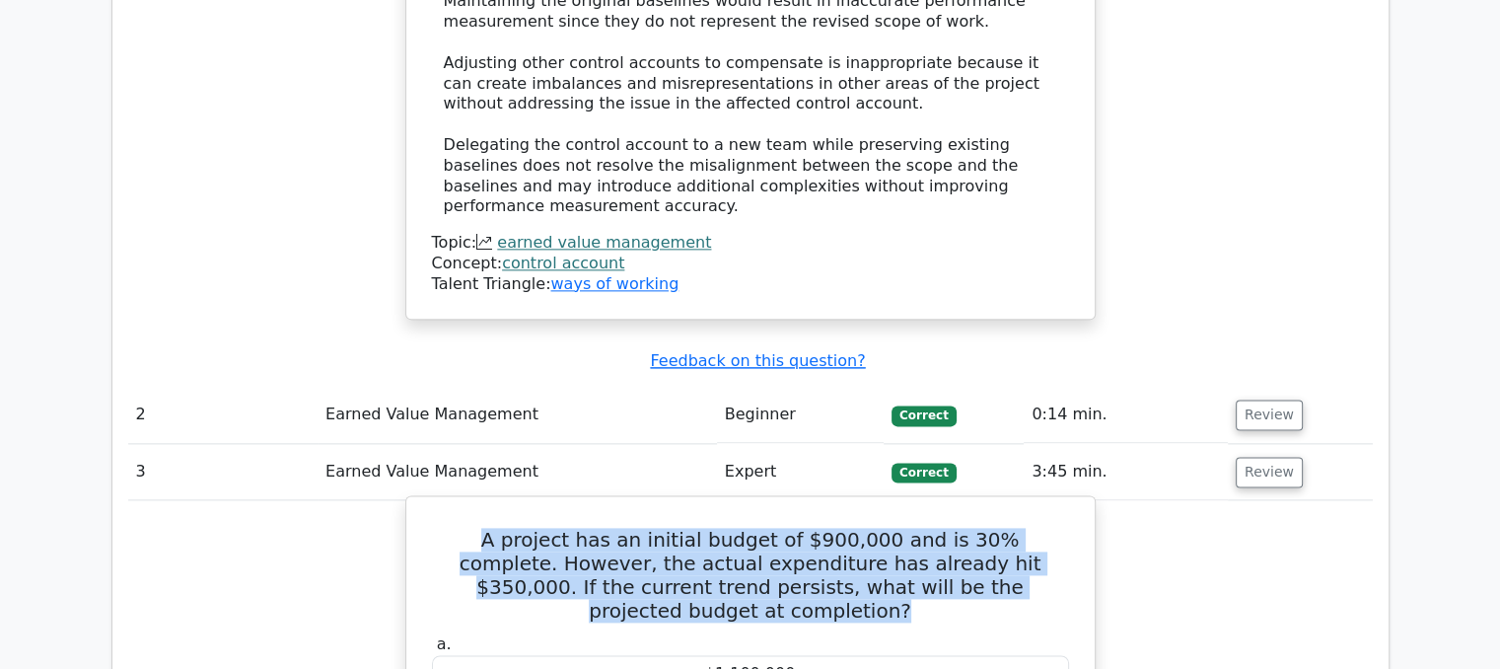
drag, startPoint x: 453, startPoint y: 359, endPoint x: 1061, endPoint y: 402, distance: 610.0
click at [1061, 528] on h5 "A project has an initial budget of $900,000 and is 30% complete. However, the a…" at bounding box center [750, 575] width 641 height 95
copy h5 "A project has an initial budget of $900,000 and is 30% complete. However, the a…"
